Goal: Task Accomplishment & Management: Manage account settings

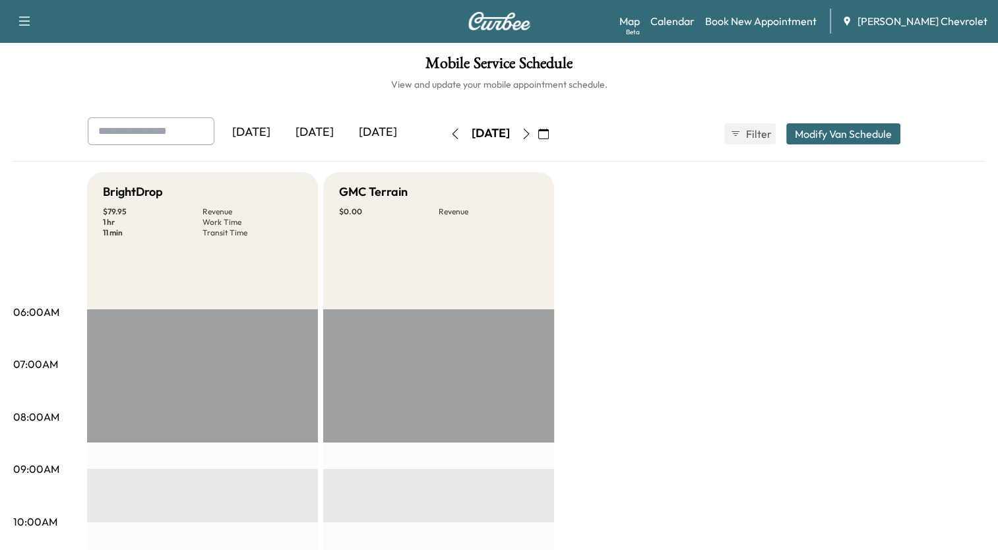
click at [554, 132] on button "button" at bounding box center [543, 133] width 22 height 21
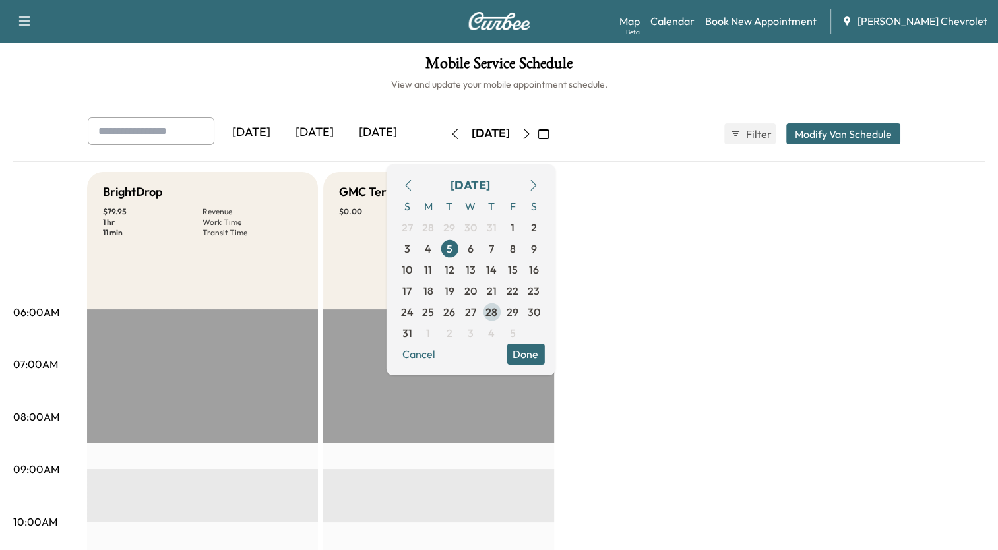
click at [497, 307] on span "28" at bounding box center [491, 312] width 12 height 16
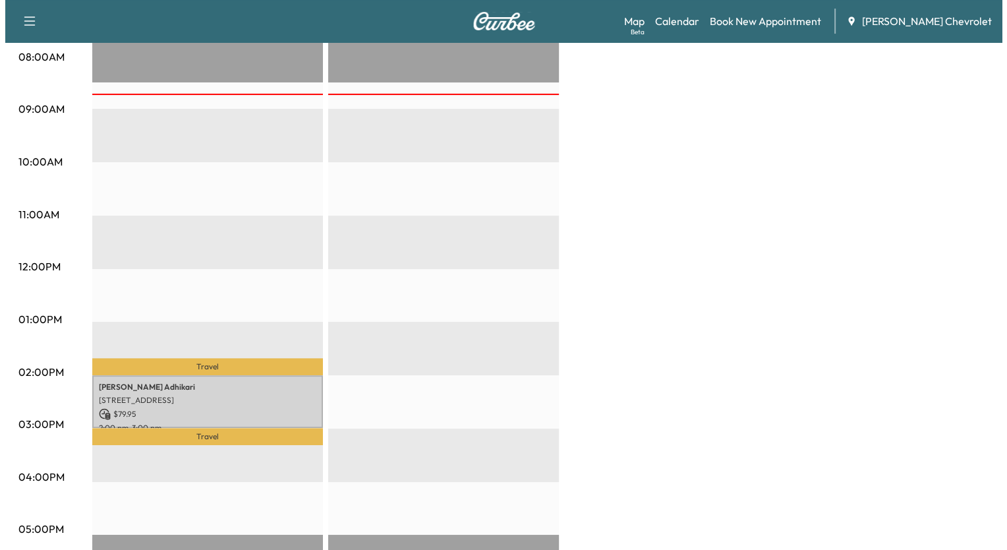
scroll to position [396, 0]
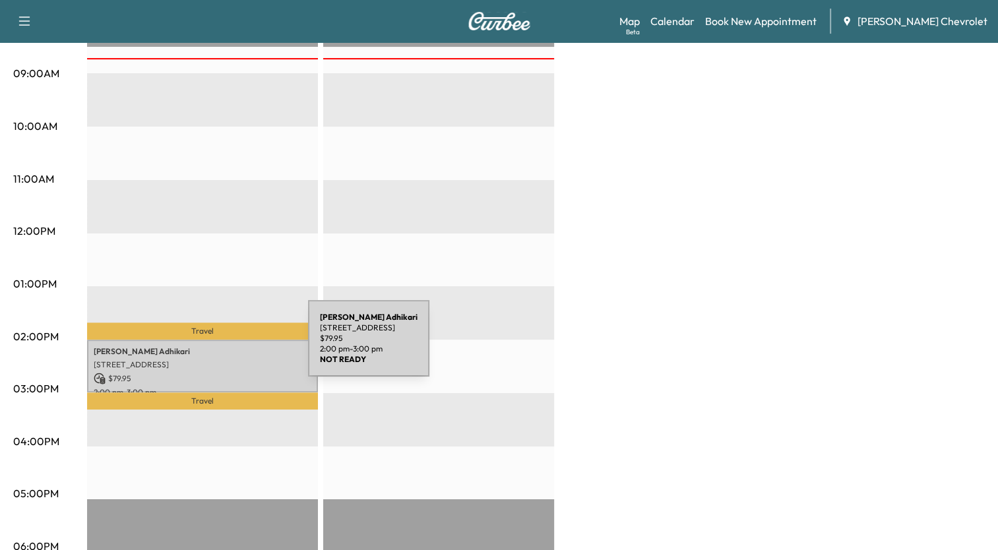
click at [209, 346] on p "[PERSON_NAME]" at bounding box center [203, 351] width 218 height 11
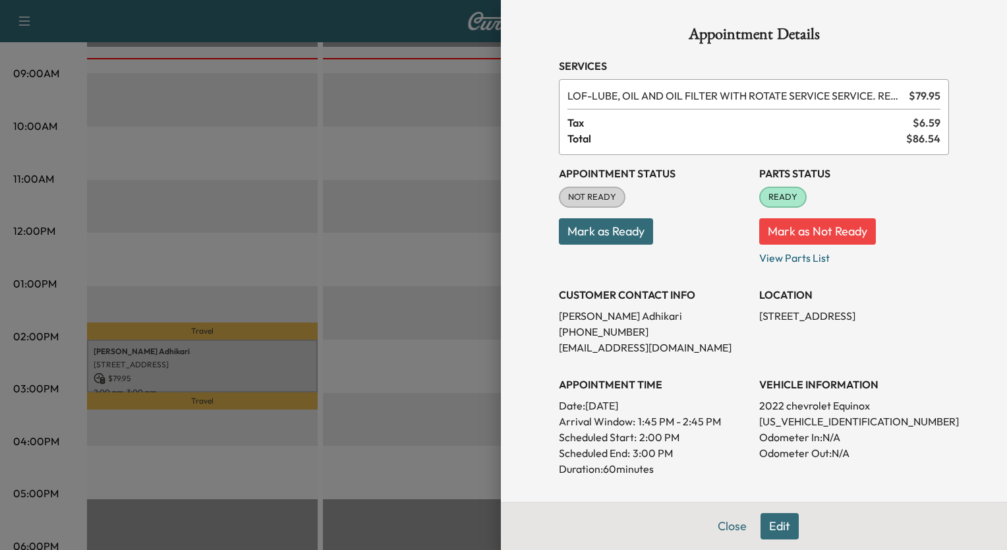
click at [605, 233] on button "Mark as Ready" at bounding box center [606, 231] width 94 height 26
click at [762, 534] on button "Edit" at bounding box center [780, 526] width 38 height 26
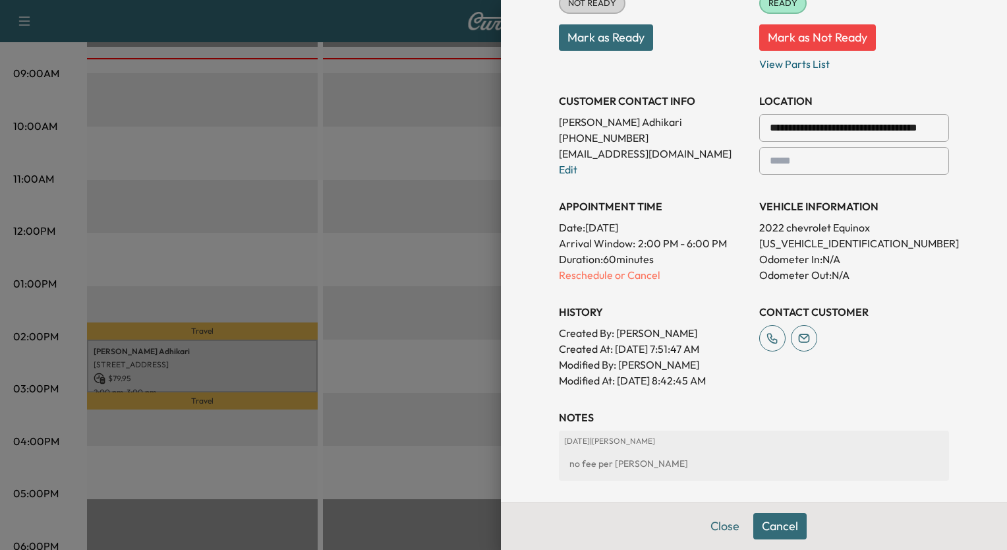
scroll to position [237, 0]
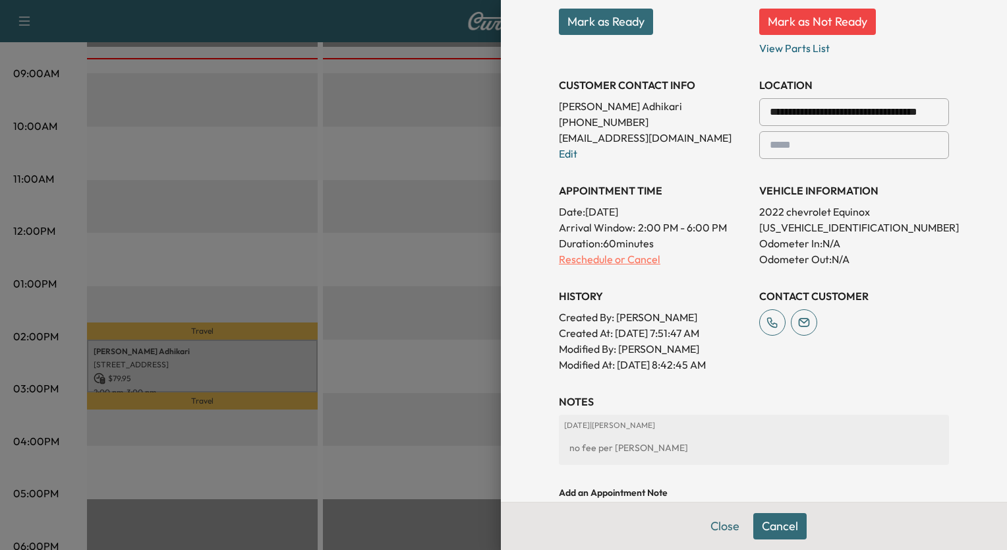
click at [628, 263] on p "Reschedule or Cancel" at bounding box center [654, 259] width 190 height 16
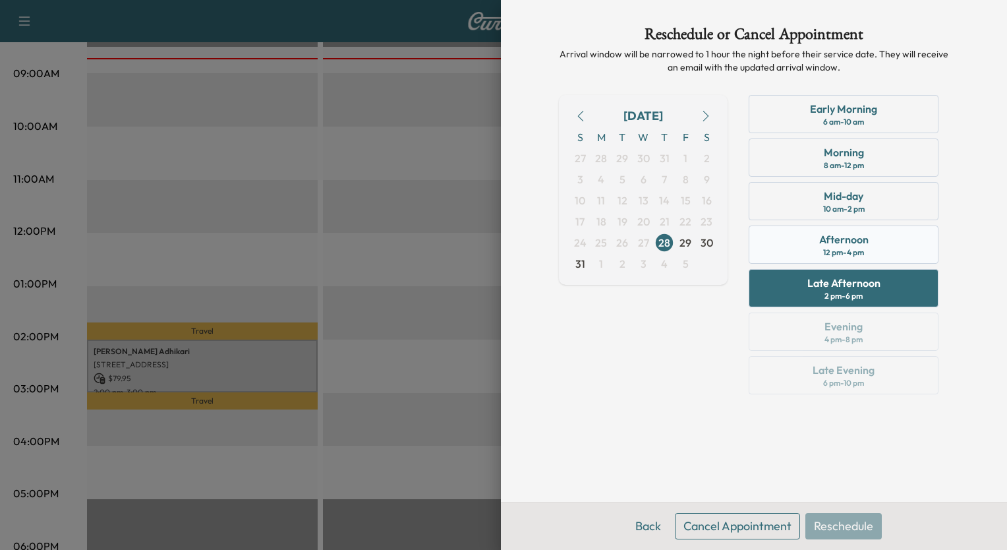
click at [878, 250] on div "Afternoon 12 pm - 4 pm" at bounding box center [844, 244] width 190 height 38
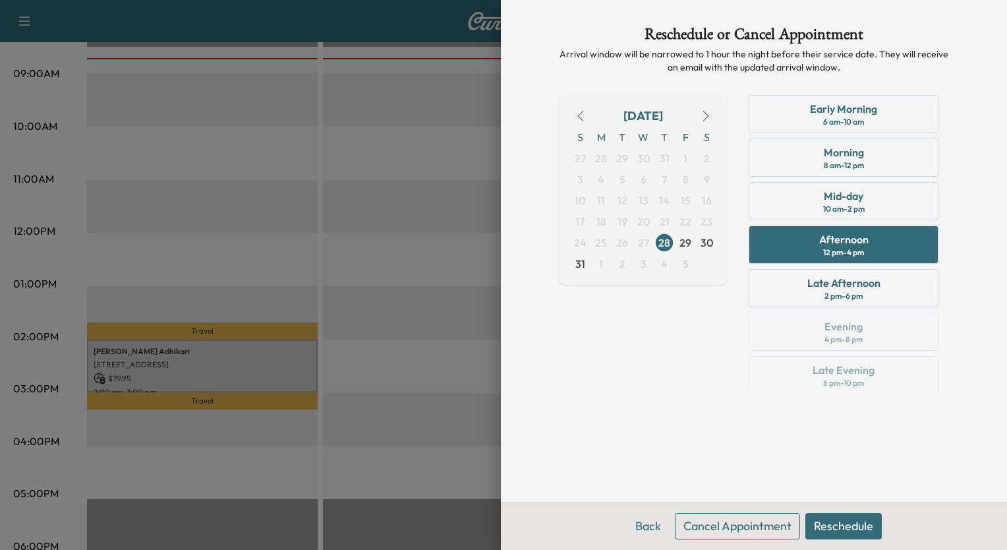
click at [852, 528] on button "Reschedule" at bounding box center [844, 526] width 76 height 26
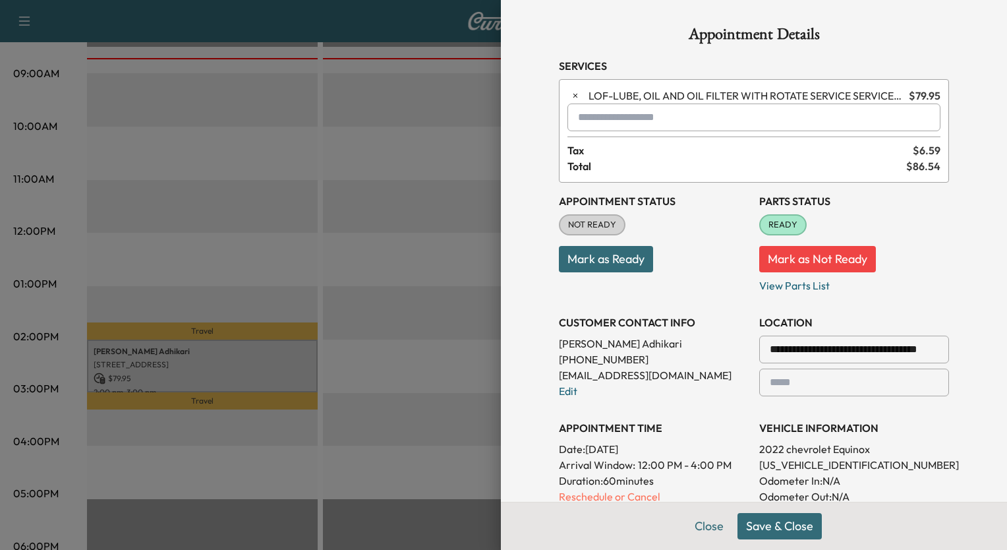
click at [791, 526] on button "Save & Close" at bounding box center [780, 526] width 84 height 26
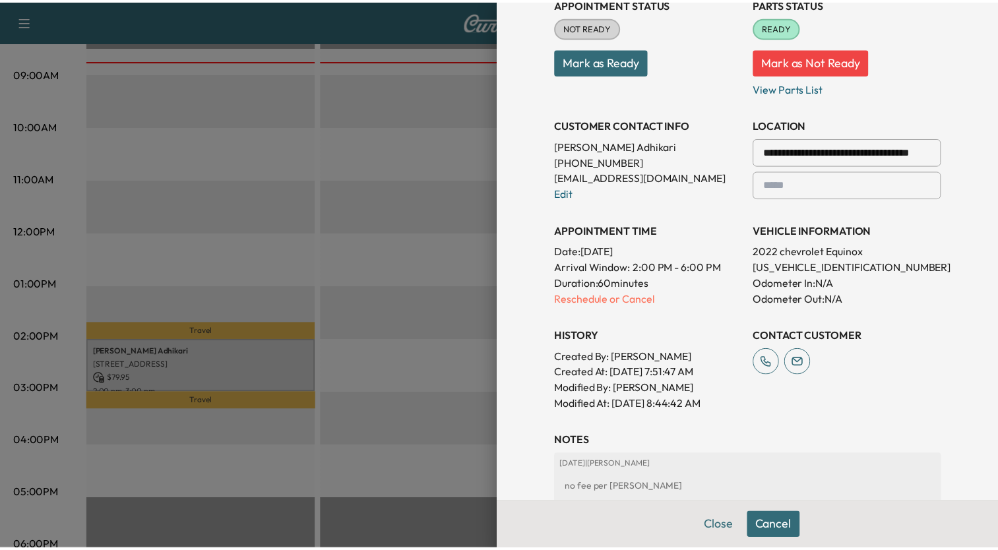
scroll to position [211, 0]
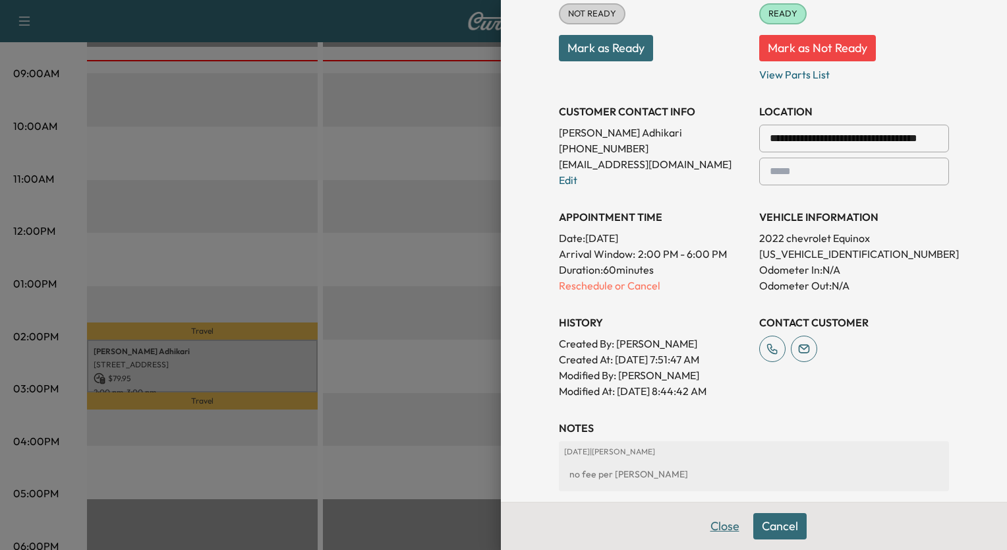
click at [723, 526] on button "Close" at bounding box center [725, 526] width 46 height 26
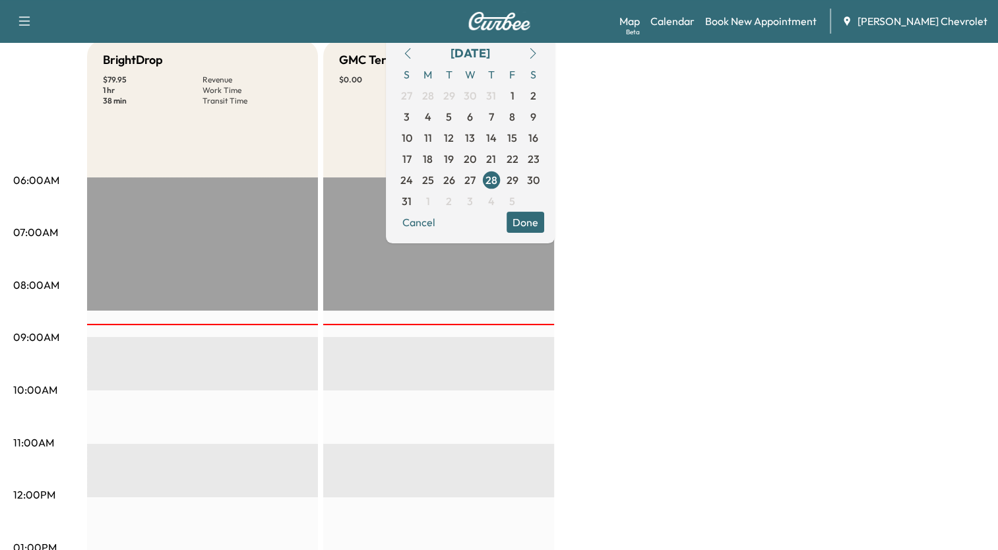
scroll to position [105, 0]
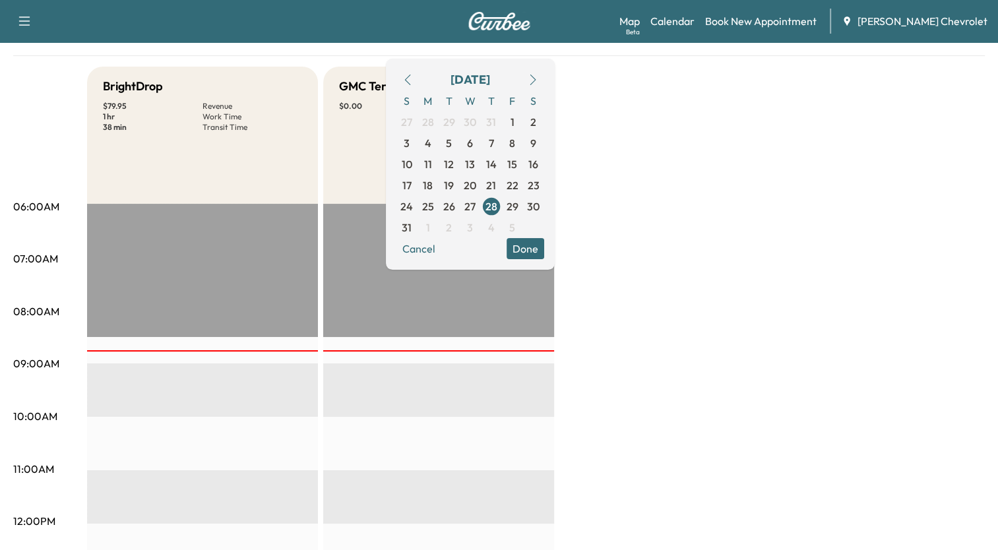
click at [544, 246] on button "Done" at bounding box center [525, 248] width 38 height 21
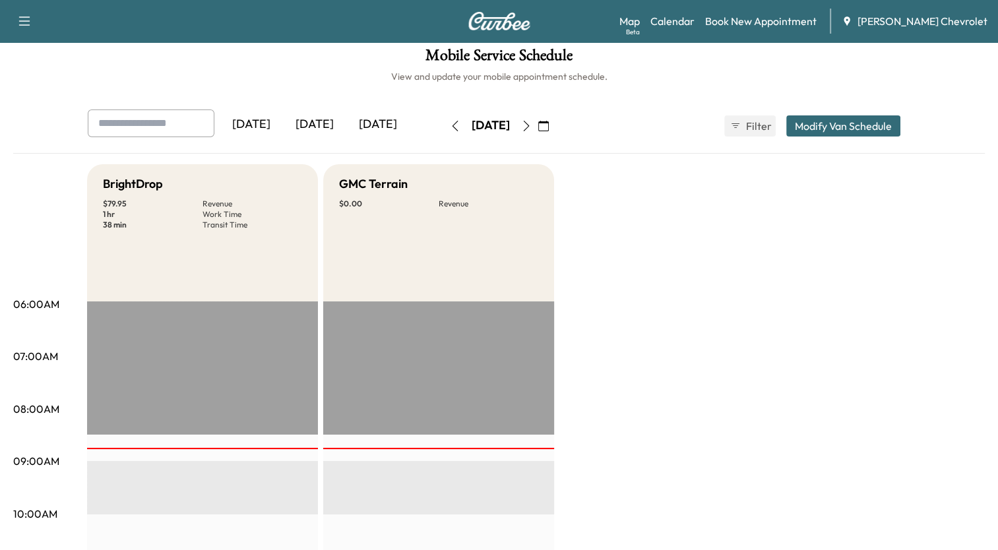
scroll to position [0, 0]
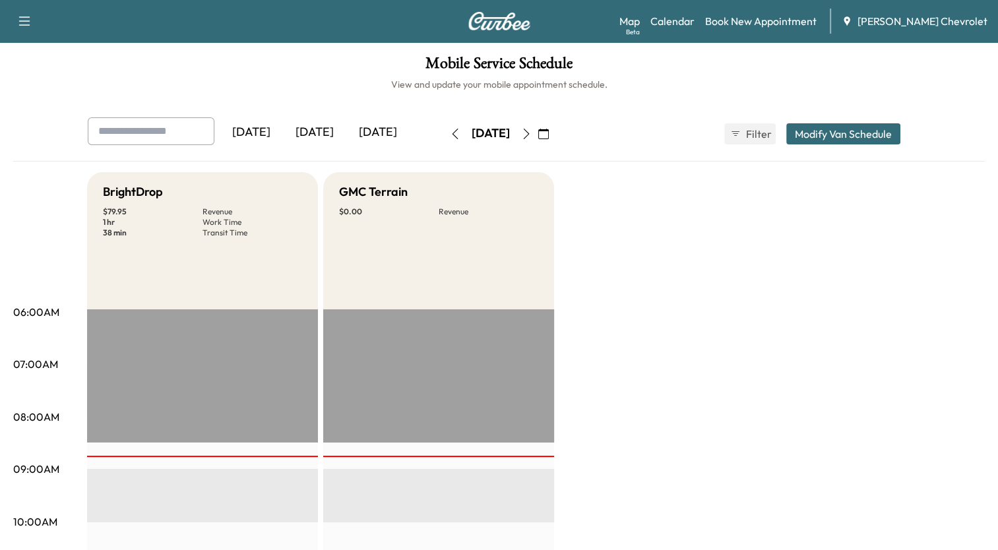
click at [531, 129] on icon "button" at bounding box center [526, 134] width 11 height 11
